Goal: Task Accomplishment & Management: Manage account settings

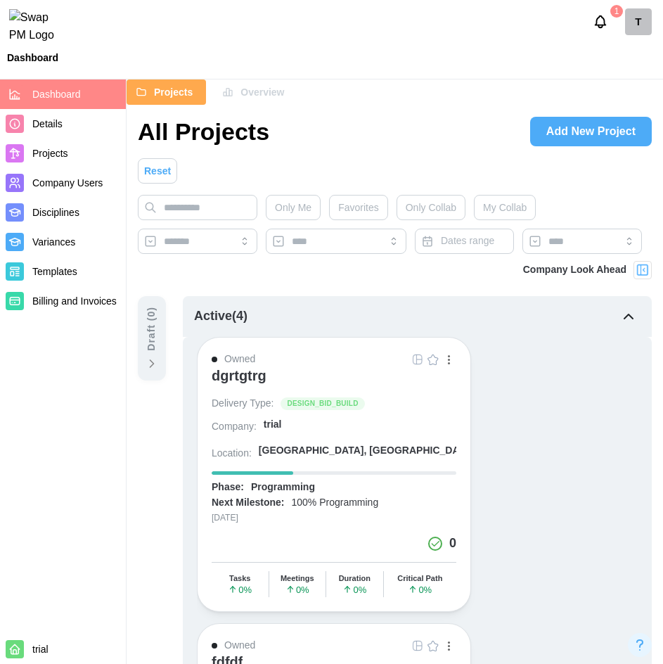
click at [646, 35] on div "T" at bounding box center [638, 21] width 27 height 27
click at [624, 55] on div "My Profile" at bounding box center [629, 60] width 44 height 15
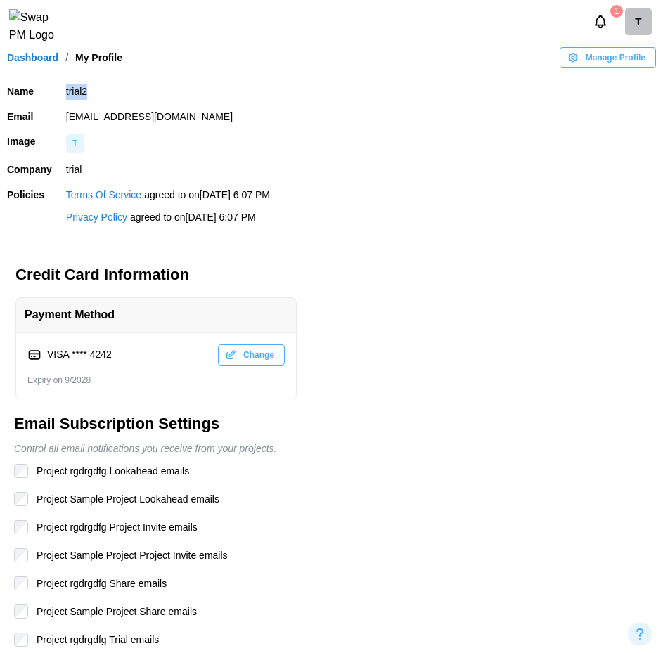
drag, startPoint x: 89, startPoint y: 90, endPoint x: 63, endPoint y: 91, distance: 26.7
click at [63, 91] on td "trial2" at bounding box center [361, 91] width 604 height 25
drag, startPoint x: 153, startPoint y: 121, endPoint x: 58, endPoint y: 122, distance: 94.3
click at [59, 122] on td "[EMAIL_ADDRESS][DOMAIN_NAME]" at bounding box center [361, 117] width 604 height 25
drag, startPoint x: 81, startPoint y: 178, endPoint x: 56, endPoint y: 180, distance: 24.7
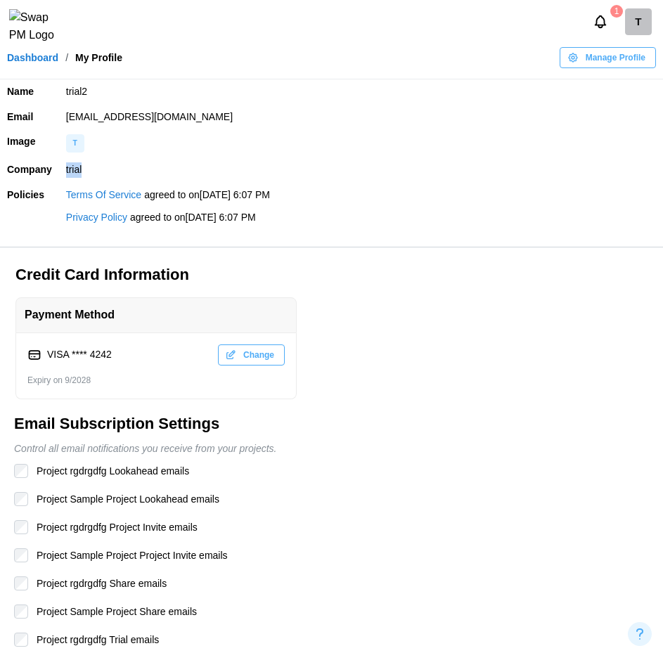
click at [56, 180] on tr "Company trial" at bounding box center [331, 170] width 663 height 25
click at [32, 63] on link "Dashboard" at bounding box center [32, 58] width 51 height 10
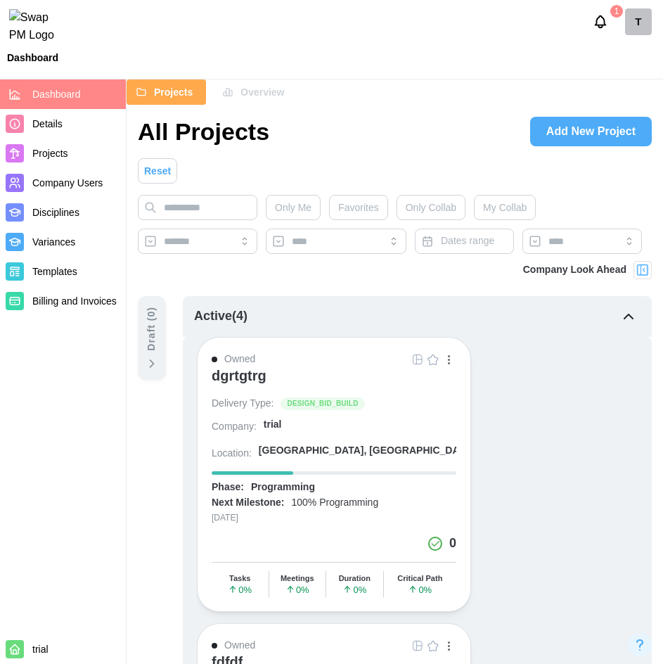
click at [230, 376] on div "dgrtgtrg" at bounding box center [239, 375] width 55 height 17
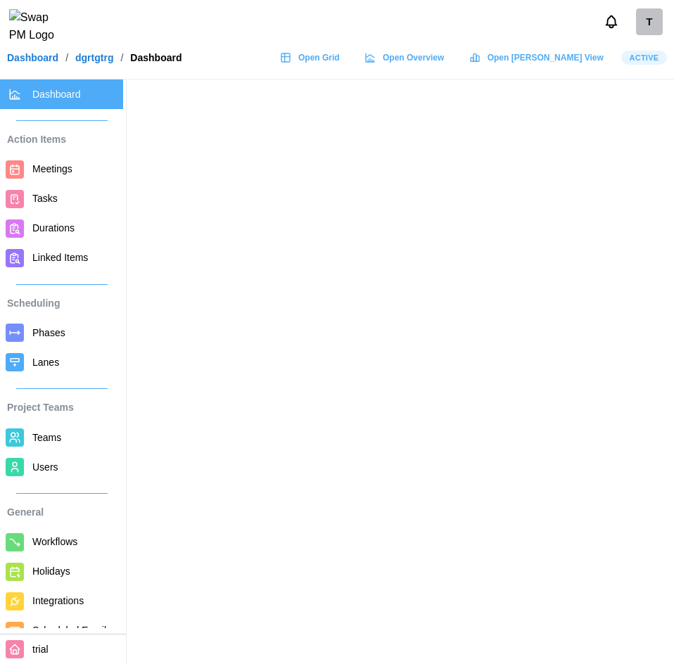
scroll to position [63, 0]
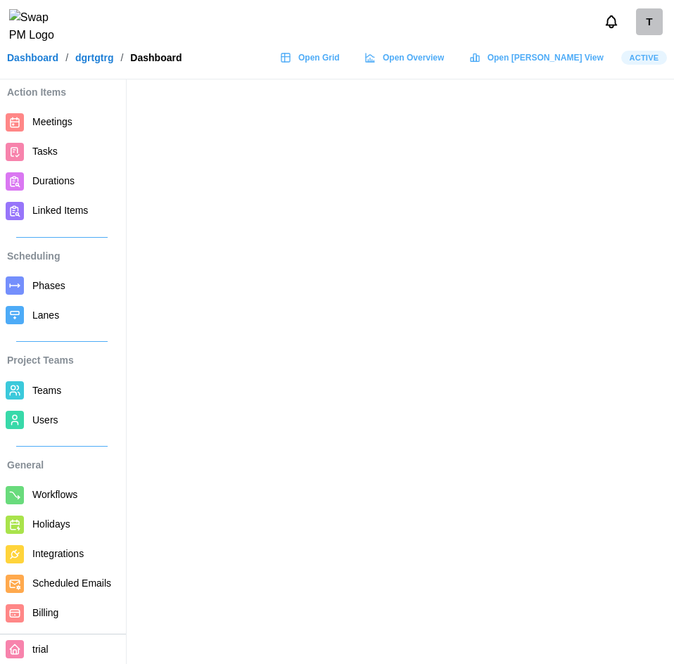
click at [72, 610] on span "Billing" at bounding box center [74, 613] width 85 height 18
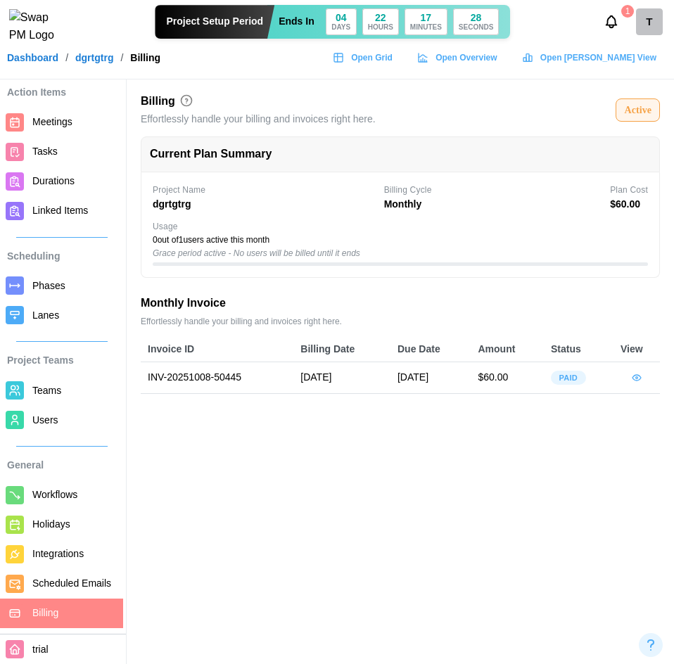
scroll to position [63, 0]
click at [433, 300] on div "Monthly Invoice" at bounding box center [400, 304] width 519 height 18
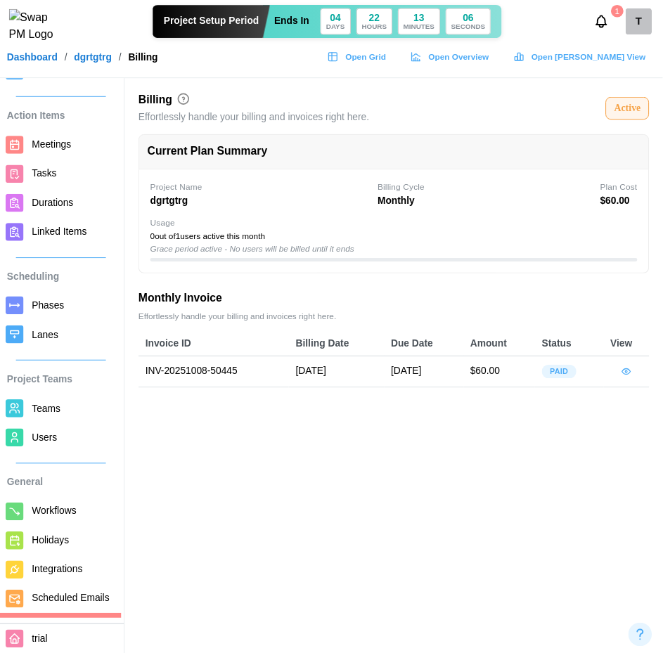
scroll to position [0, 0]
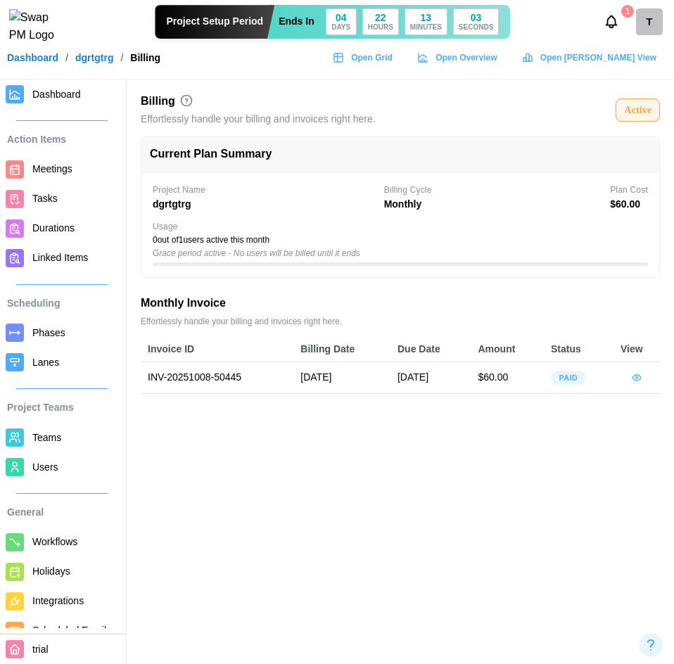
click at [47, 462] on span "Users" at bounding box center [45, 466] width 26 height 11
click at [50, 466] on span "Users" at bounding box center [45, 466] width 26 height 11
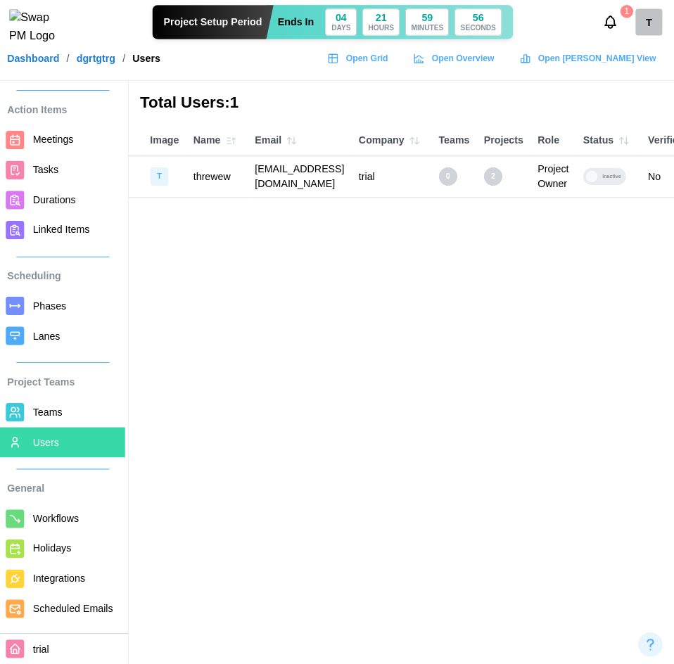
scroll to position [63, 0]
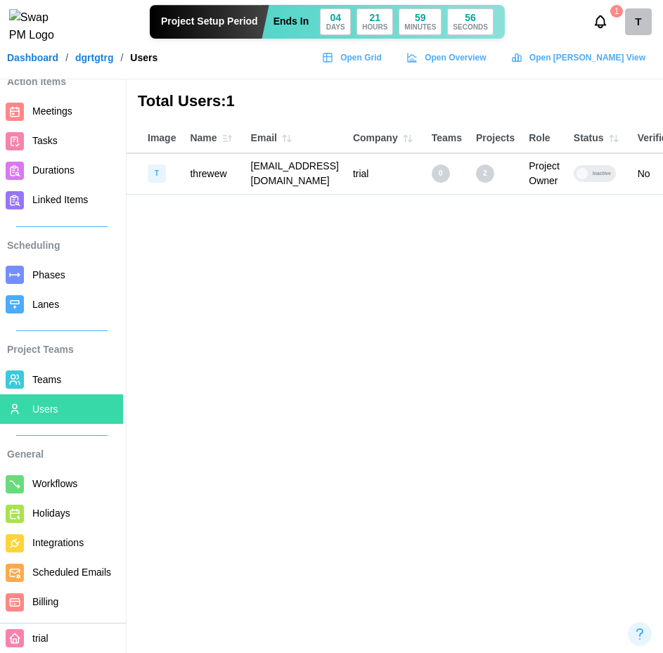
click at [49, 618] on link "Billing" at bounding box center [61, 603] width 123 height 30
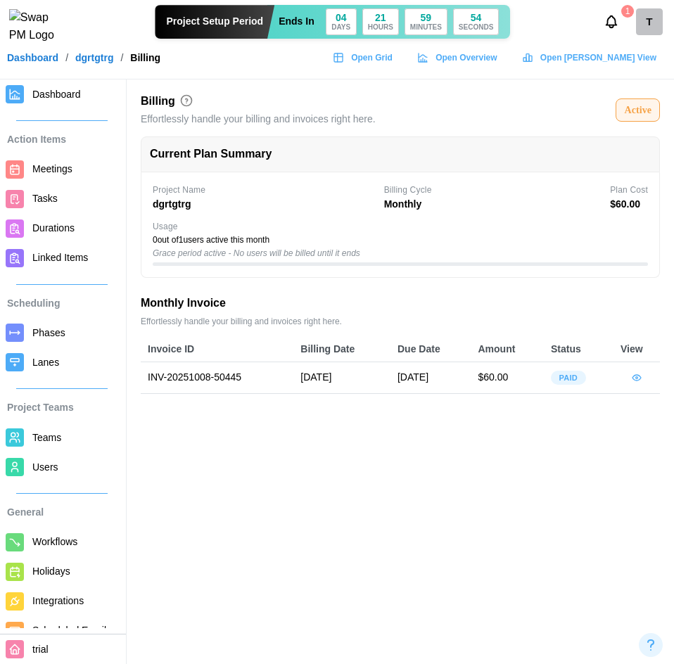
click at [619, 111] on div "Active" at bounding box center [637, 110] width 44 height 24
click at [634, 113] on div "Active" at bounding box center [637, 110] width 27 height 15
click at [537, 111] on div "Billing Effortlessly handle your billing and invoices right here. Active" at bounding box center [400, 110] width 519 height 33
click at [632, 113] on div "Active" at bounding box center [637, 110] width 27 height 15
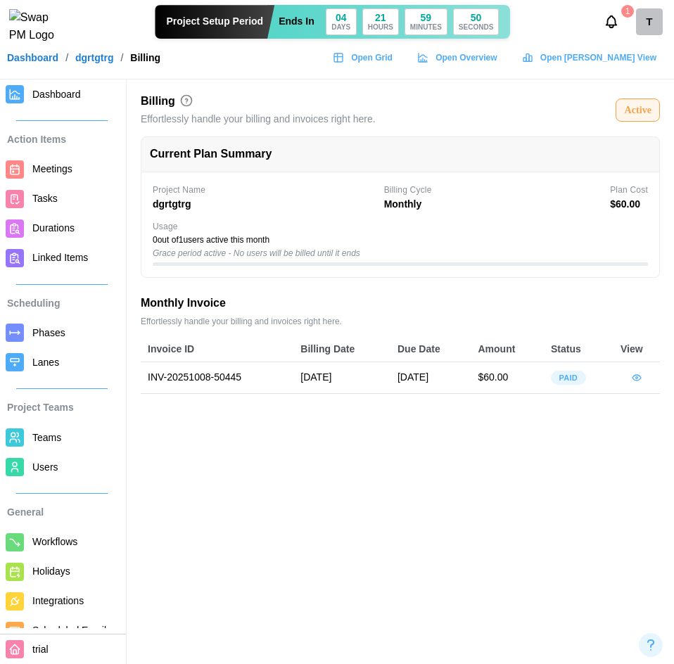
click at [525, 201] on div "Project Name dgrtgtrg Billing Cycle Monthly Plan Cost $ 60.00" at bounding box center [400, 198] width 495 height 28
